Goal: Information Seeking & Learning: Learn about a topic

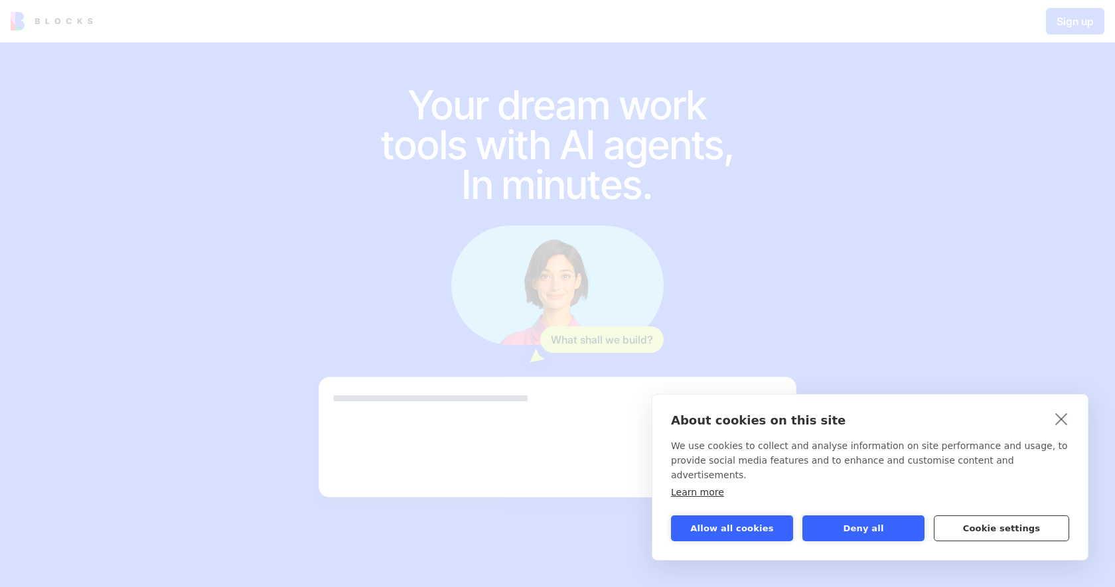
click at [999, 525] on button "Cookie settings" at bounding box center [1001, 529] width 135 height 26
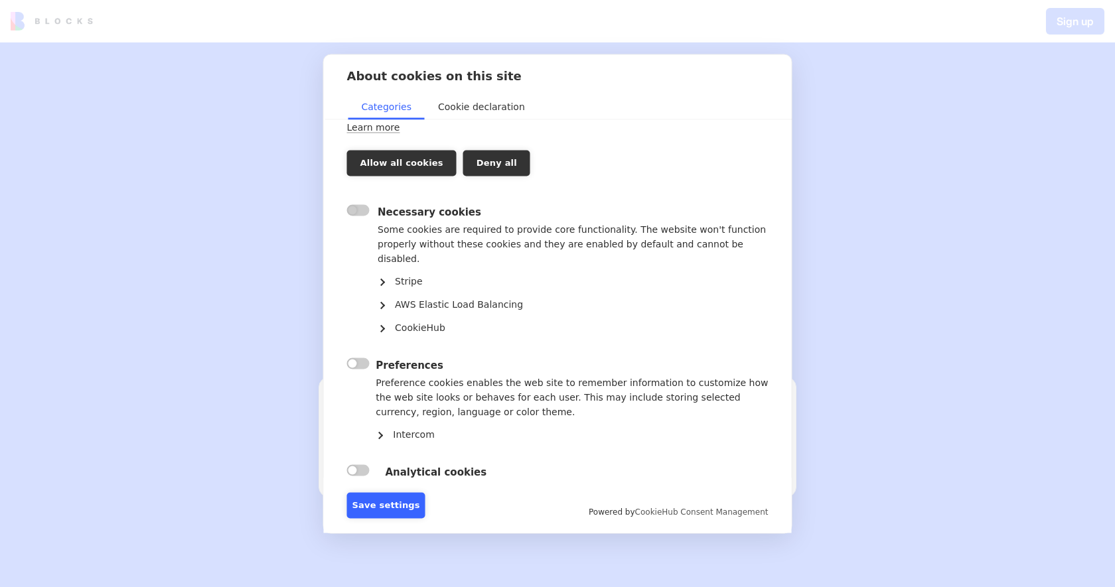
scroll to position [96, 0]
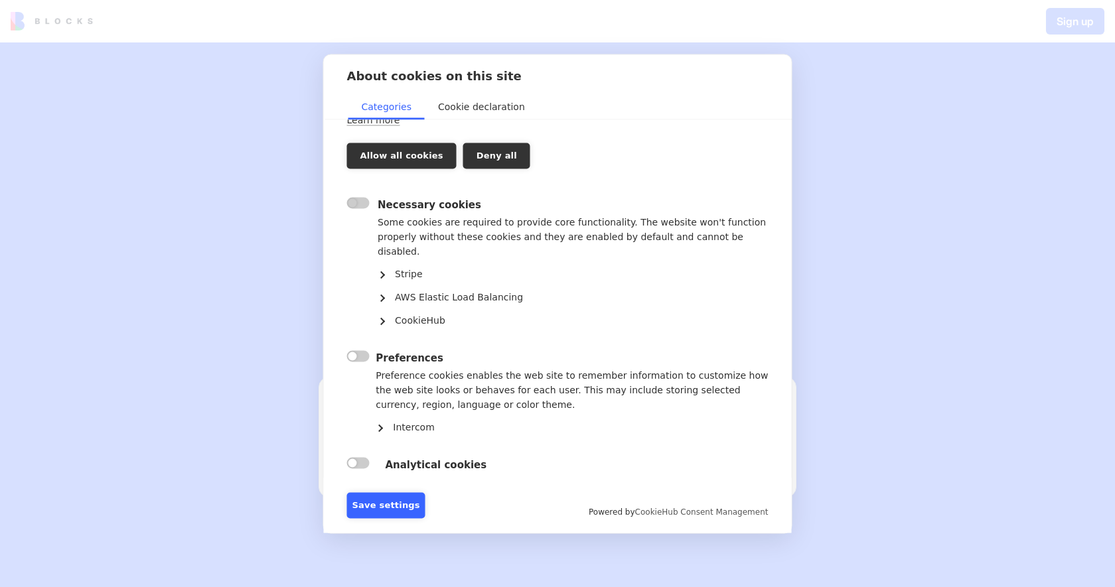
click at [358, 457] on label "" at bounding box center [358, 462] width 23 height 11
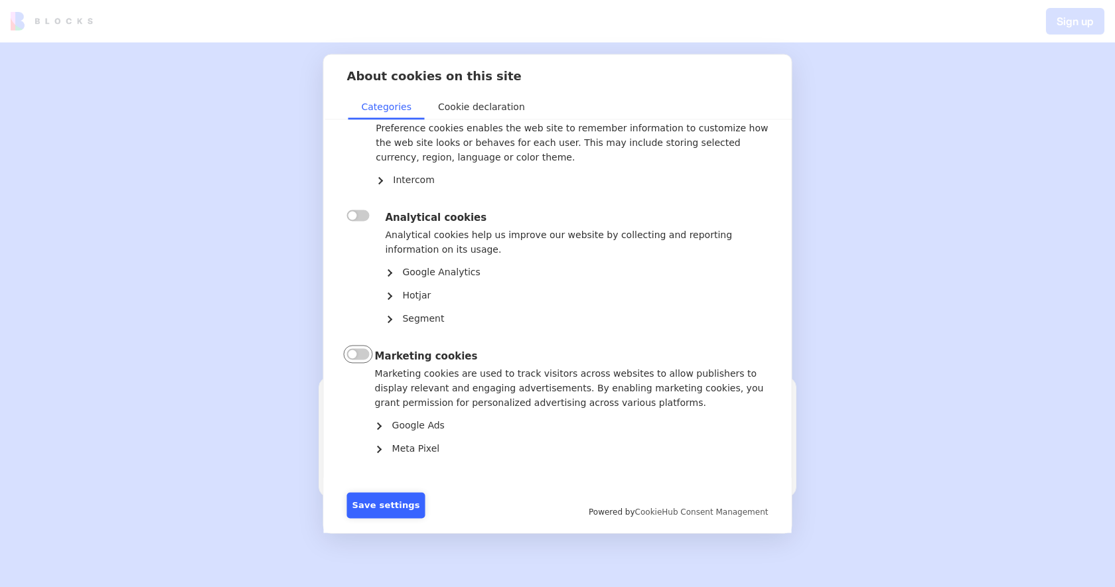
scroll to position [394, 0]
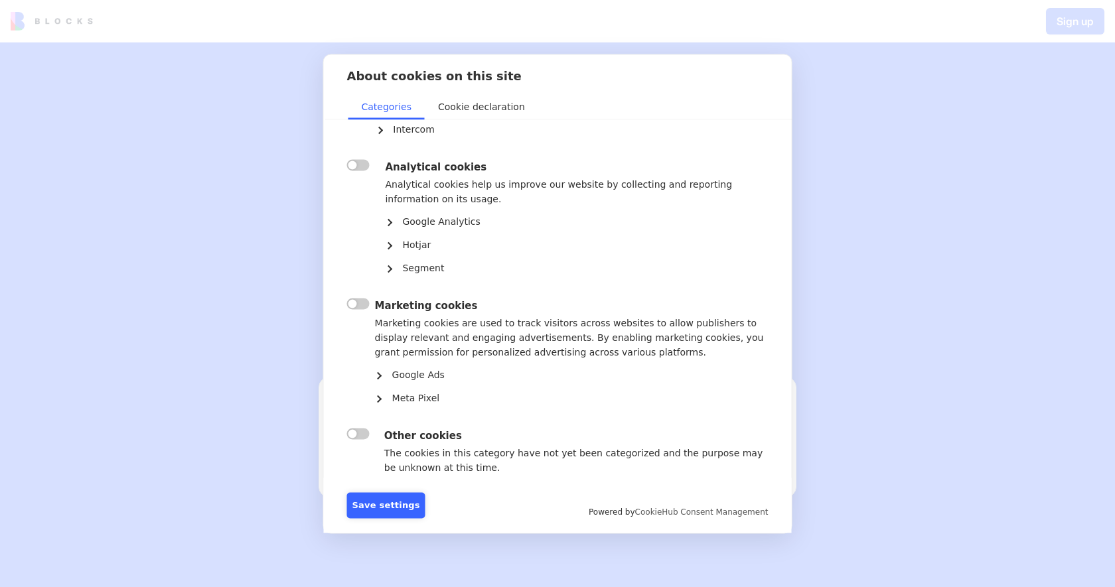
click at [350, 426] on div "" at bounding box center [355, 451] width 17 height 51
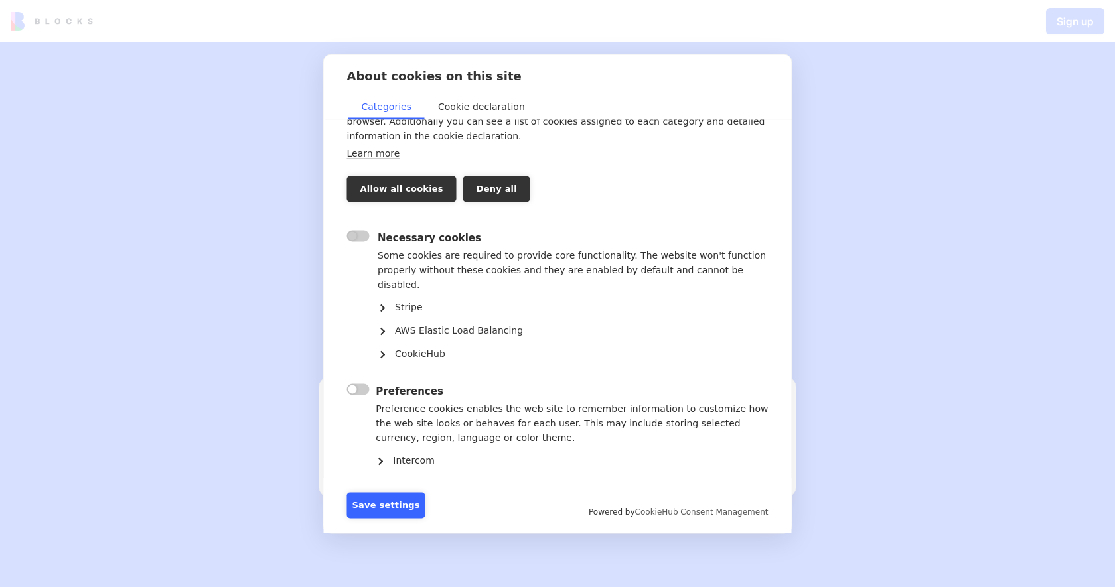
scroll to position [53, 0]
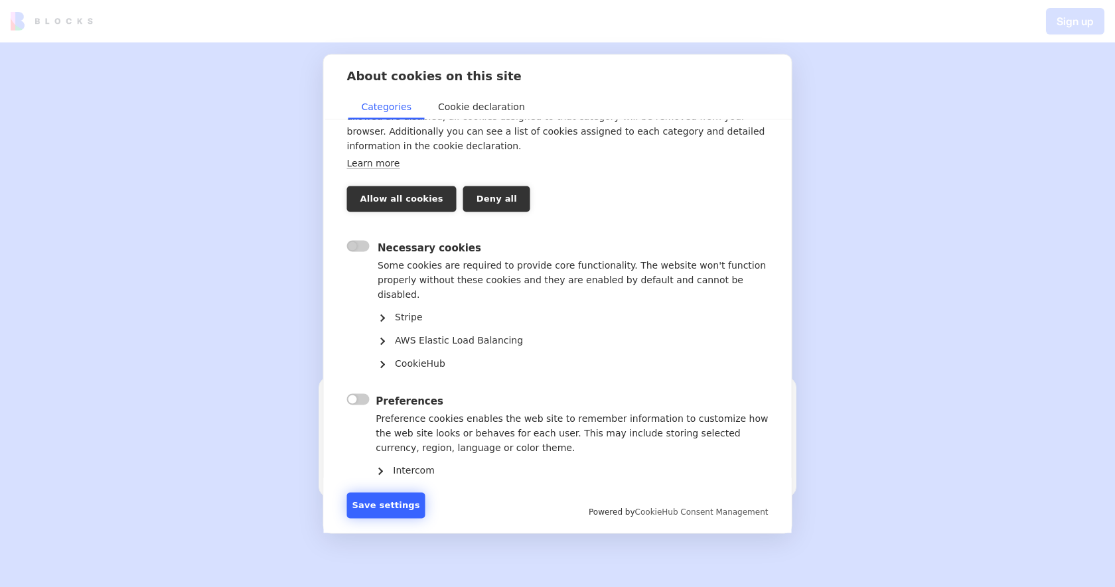
click at [378, 506] on button "Save settings" at bounding box center [386, 505] width 78 height 26
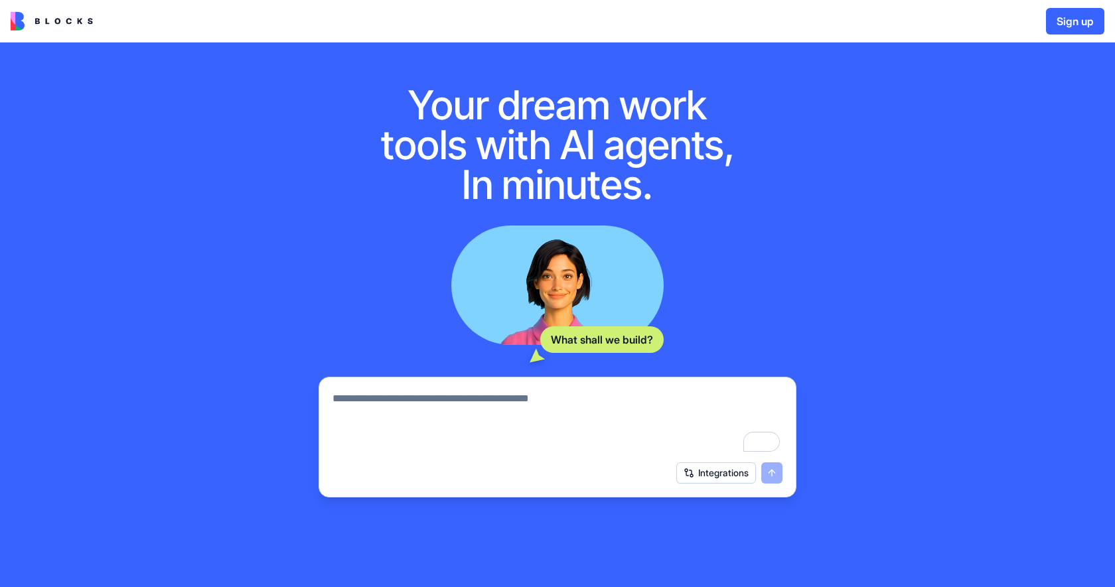
scroll to position [73, 0]
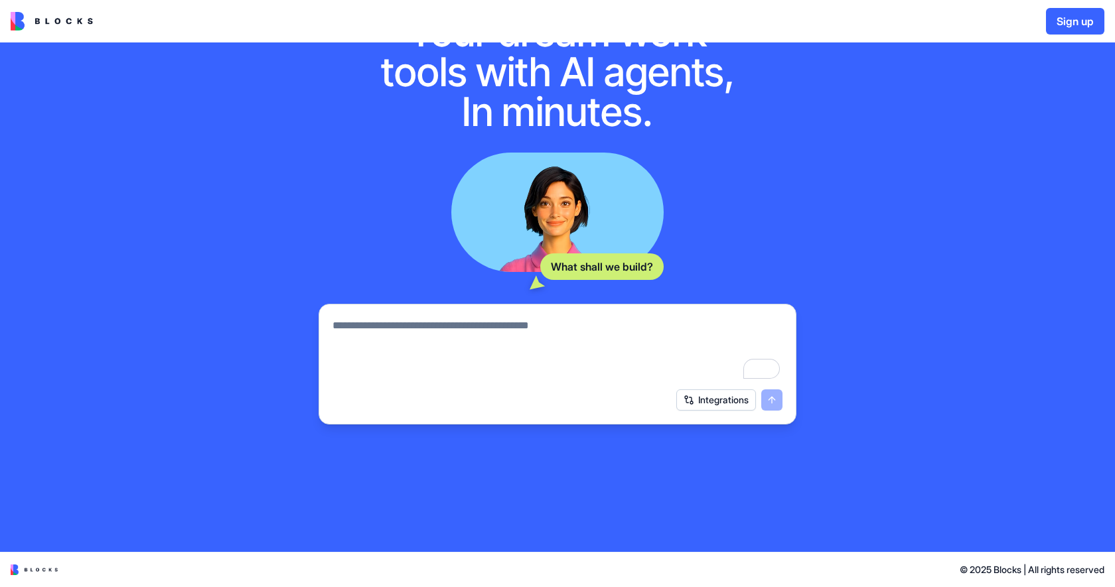
click at [84, 22] on img at bounding box center [52, 21] width 82 height 19
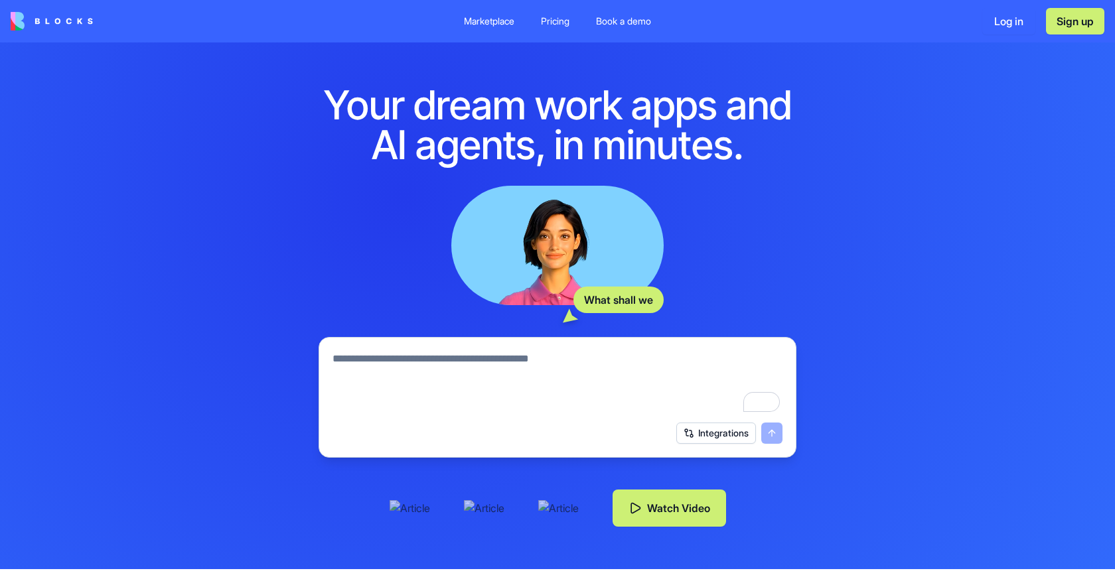
click at [548, 21] on div "Pricing" at bounding box center [555, 21] width 29 height 13
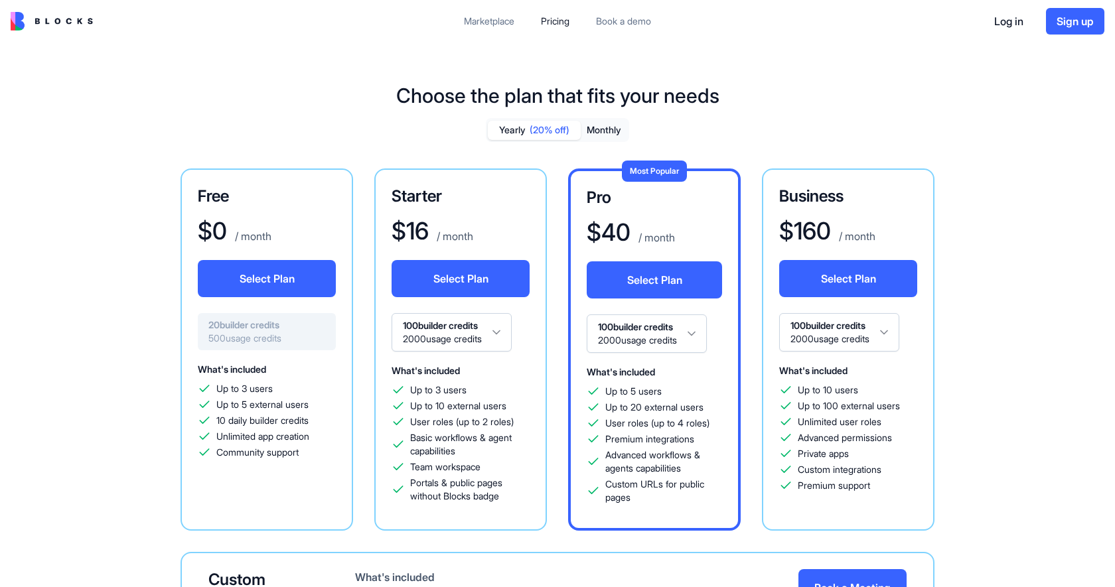
click at [498, 21] on div "Marketplace" at bounding box center [489, 21] width 50 height 13
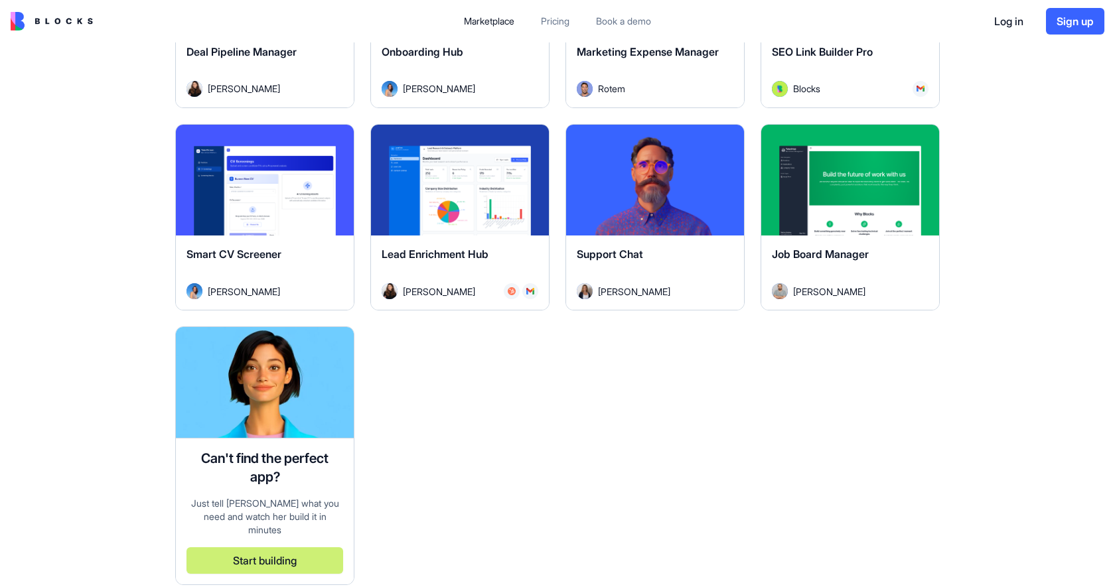
scroll to position [3546, 0]
